Goal: Task Accomplishment & Management: Manage account settings

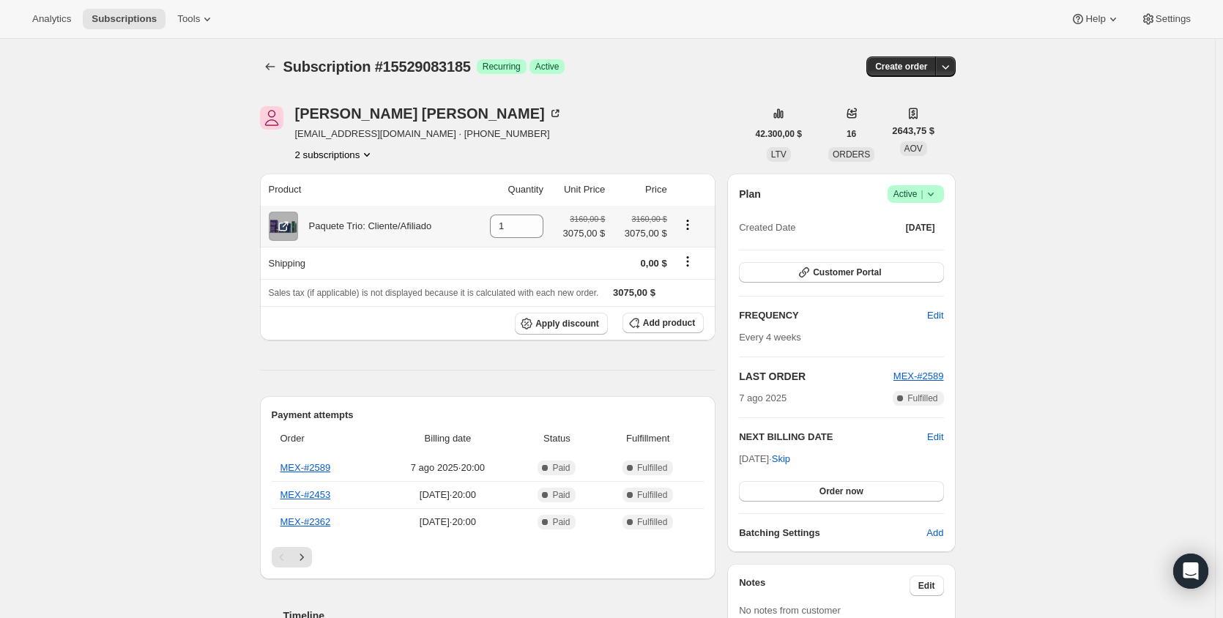
click at [691, 226] on icon "Product actions" at bounding box center [687, 224] width 15 height 15
click at [688, 226] on icon "Product actions" at bounding box center [687, 224] width 2 height 2
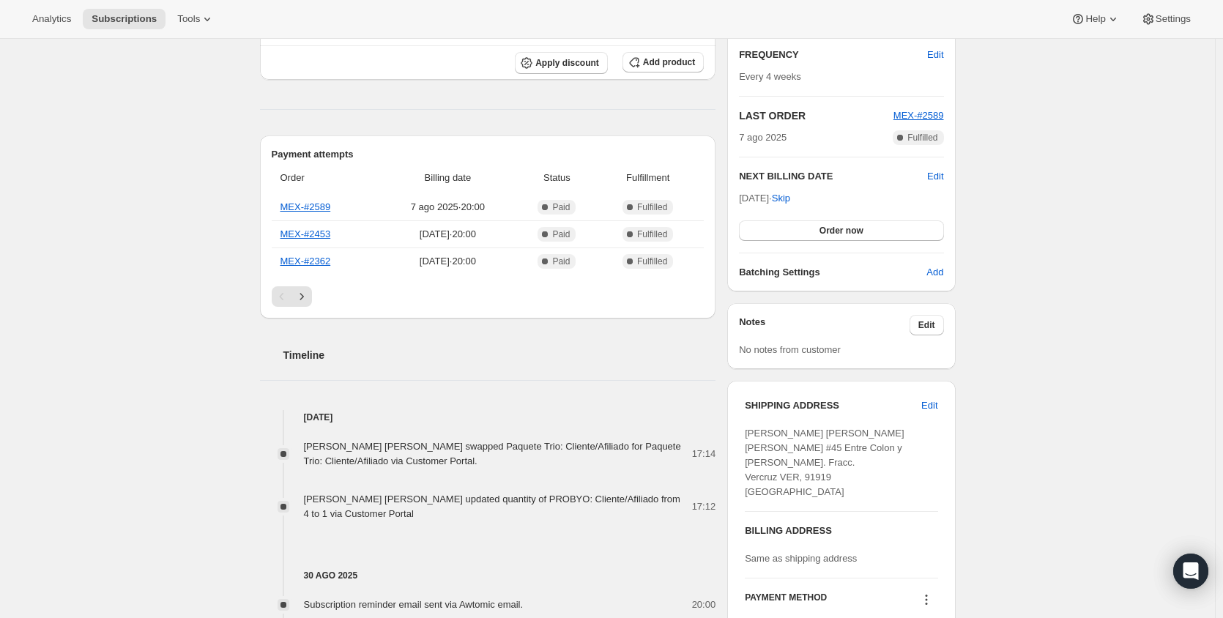
scroll to position [439, 0]
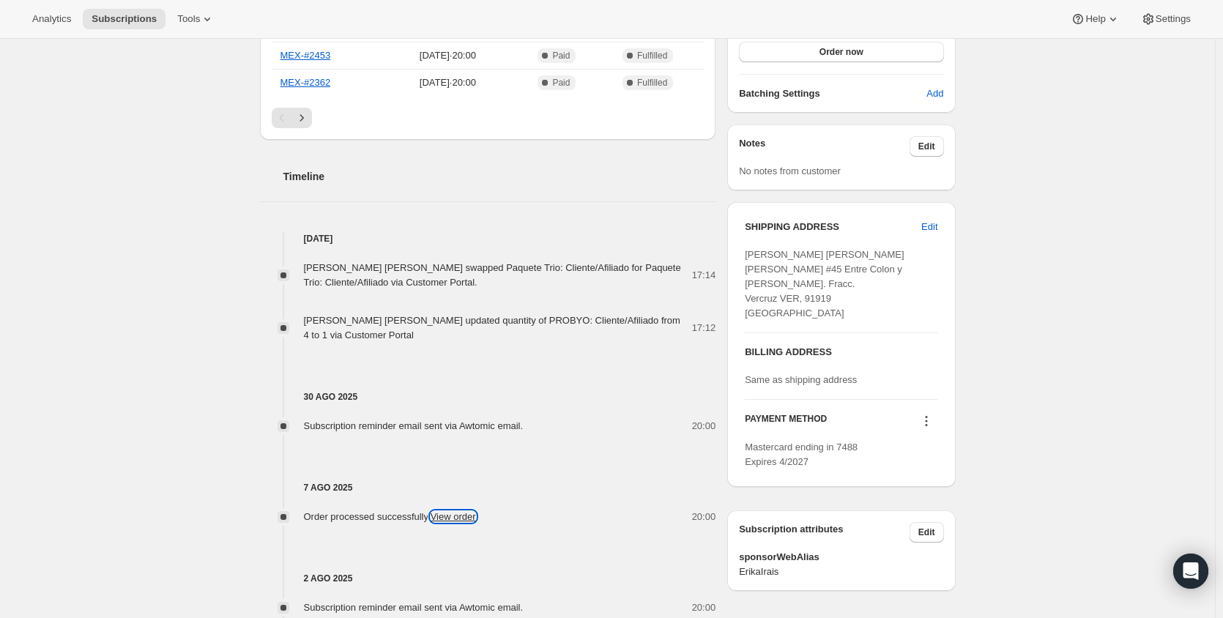
click at [476, 518] on link "View order" at bounding box center [453, 516] width 45 height 11
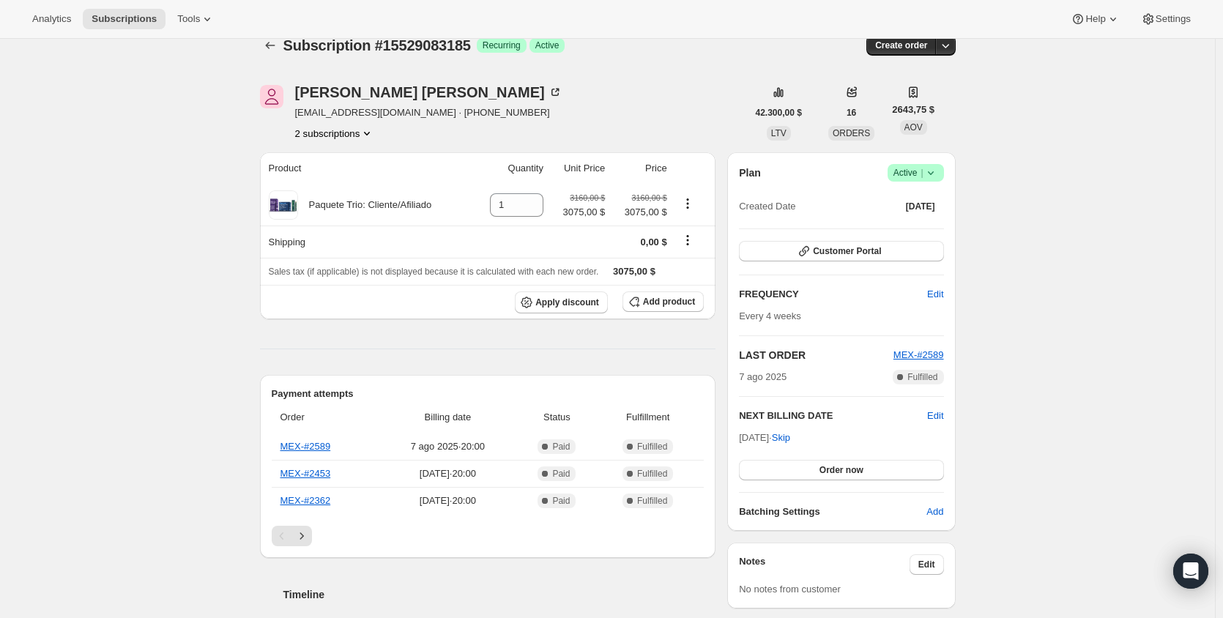
scroll to position [0, 0]
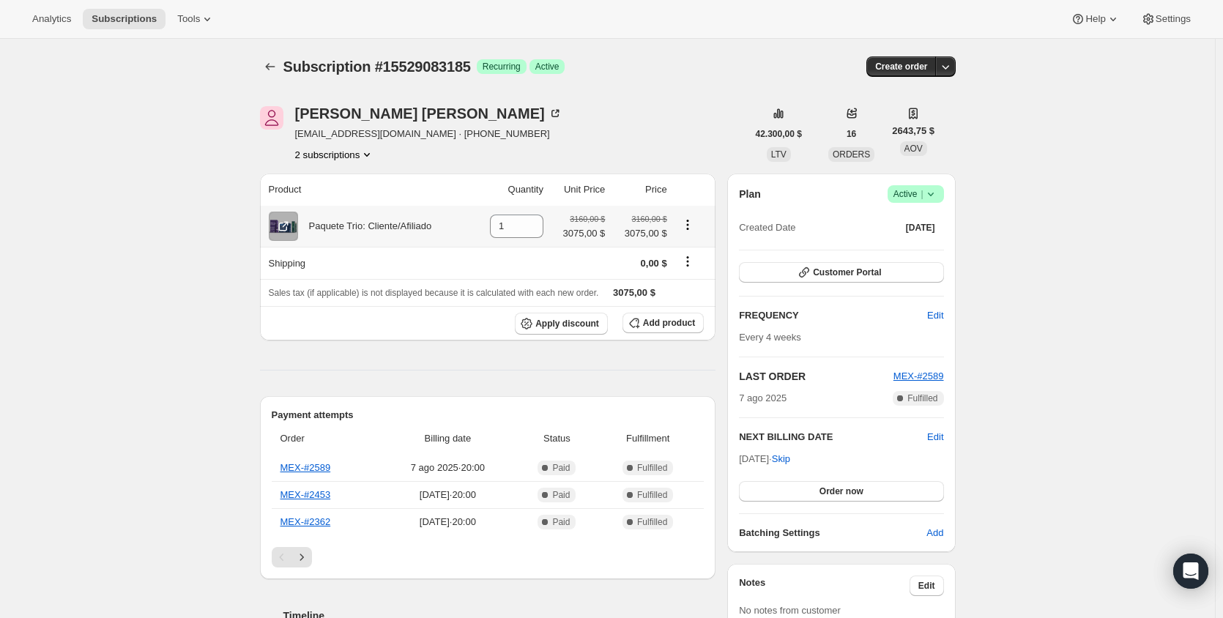
click at [691, 226] on icon "Product actions" at bounding box center [687, 224] width 15 height 15
click at [689, 262] on button "Swap variant" at bounding box center [691, 253] width 64 height 23
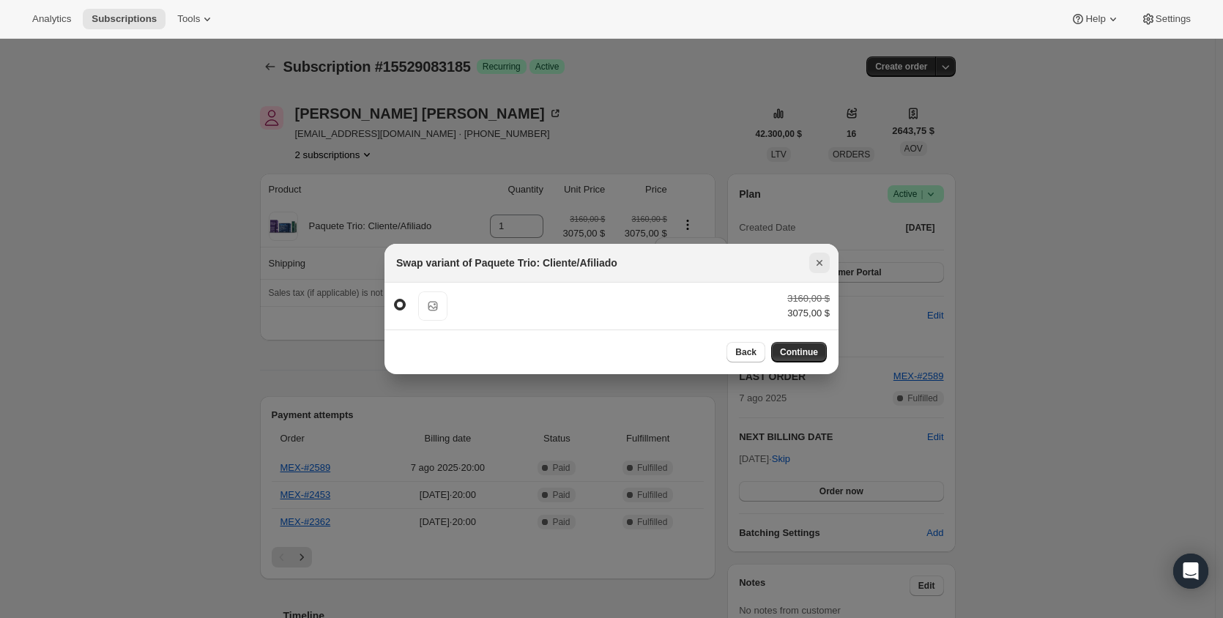
click at [819, 261] on icon "Cerrar" at bounding box center [819, 263] width 6 height 6
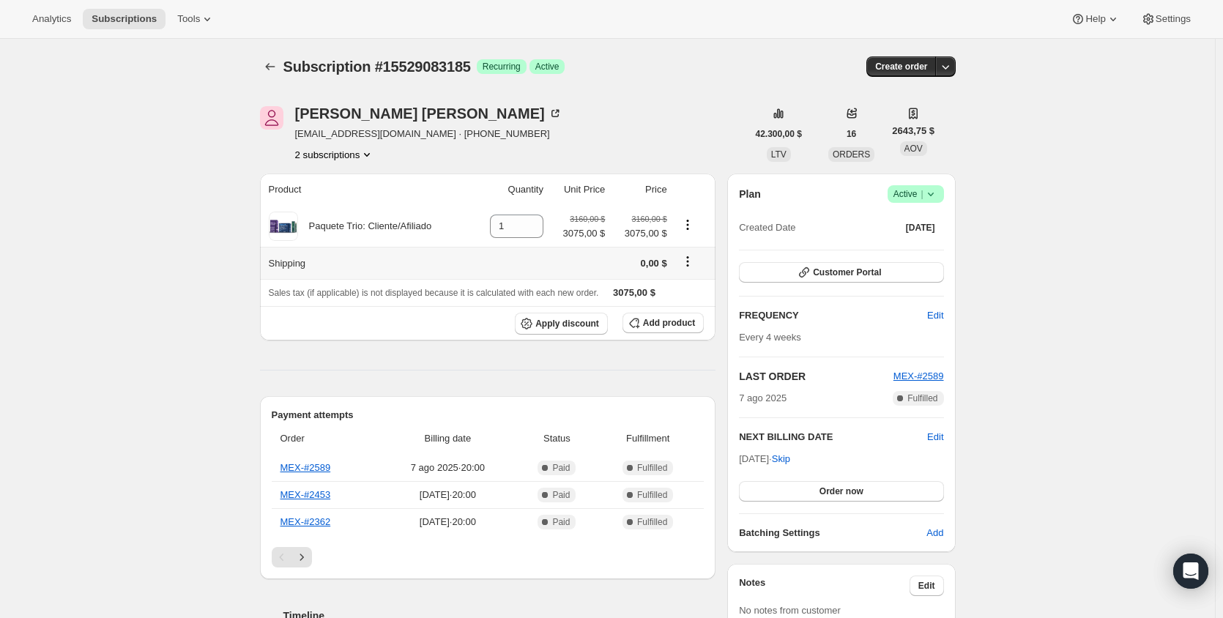
click at [690, 267] on icon "Shipping actions" at bounding box center [687, 261] width 15 height 15
click at [682, 328] on span "Add product" at bounding box center [669, 323] width 52 height 12
click at [652, 325] on span "Add product" at bounding box center [669, 323] width 52 height 12
click at [277, 59] on button "Subscriptions" at bounding box center [270, 66] width 21 height 21
